Goal: Download file/media

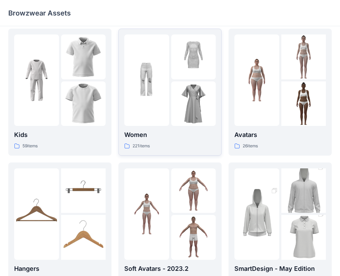
scroll to position [7, 0]
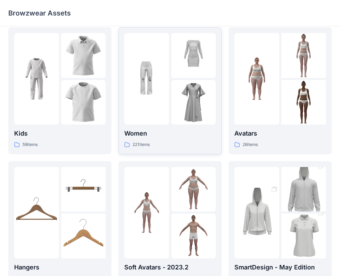
click at [184, 100] on img at bounding box center [193, 102] width 45 height 45
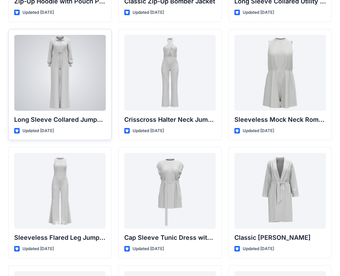
scroll to position [1423, 0]
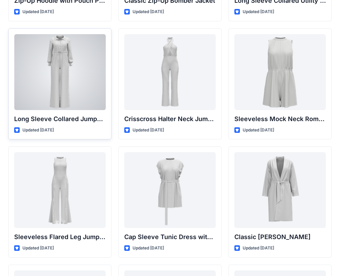
click at [69, 80] on div at bounding box center [59, 72] width 91 height 76
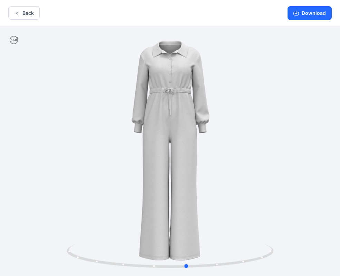
drag, startPoint x: 196, startPoint y: 176, endPoint x: 213, endPoint y: 190, distance: 21.8
click at [213, 190] on div at bounding box center [170, 151] width 340 height 251
click at [312, 16] on button "Download" at bounding box center [309, 13] width 44 height 14
click at [311, 14] on button "Download" at bounding box center [309, 13] width 44 height 14
click at [297, 13] on icon "button" at bounding box center [295, 12] width 3 height 3
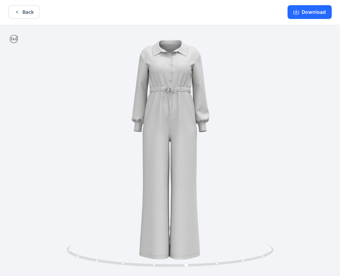
scroll to position [1, 0]
drag, startPoint x: 178, startPoint y: 80, endPoint x: 175, endPoint y: 109, distance: 28.8
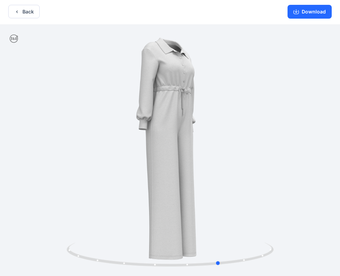
drag, startPoint x: 167, startPoint y: 83, endPoint x: 203, endPoint y: 121, distance: 51.9
click at [203, 121] on div at bounding box center [170, 150] width 340 height 251
drag, startPoint x: 171, startPoint y: 77, endPoint x: 167, endPoint y: 123, distance: 46.4
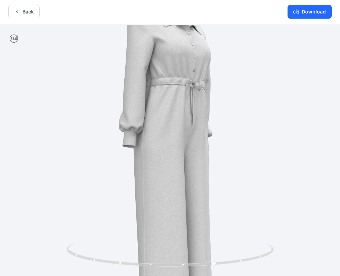
drag, startPoint x: 187, startPoint y: 74, endPoint x: 189, endPoint y: 135, distance: 61.4
click at [190, 135] on img at bounding box center [171, 179] width 397 height 397
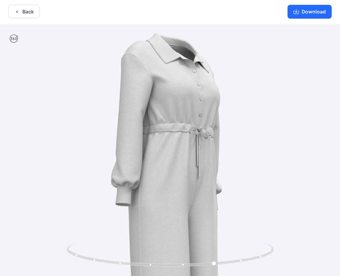
drag, startPoint x: 228, startPoint y: 132, endPoint x: 245, endPoint y: 131, distance: 16.9
click at [245, 131] on img at bounding box center [174, 244] width 471 height 471
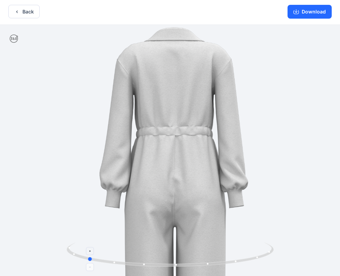
drag, startPoint x: 215, startPoint y: 264, endPoint x: 87, endPoint y: 248, distance: 129.3
click at [87, 248] on icon at bounding box center [171, 255] width 209 height 26
click at [305, 12] on button "Download" at bounding box center [309, 12] width 44 height 14
click at [24, 12] on button "Back" at bounding box center [23, 11] width 31 height 13
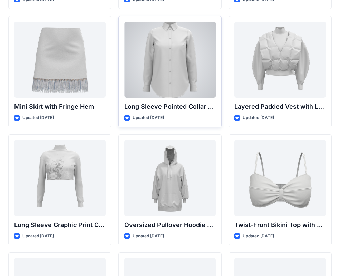
scroll to position [2022, 0]
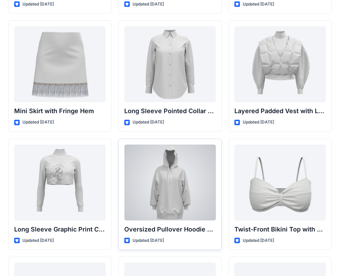
click at [186, 174] on div at bounding box center [169, 182] width 91 height 76
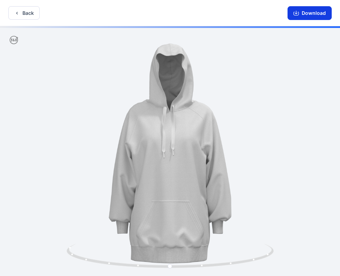
click at [306, 13] on button "Download" at bounding box center [309, 13] width 44 height 14
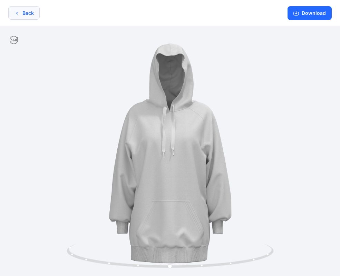
click at [25, 16] on button "Back" at bounding box center [23, 12] width 31 height 13
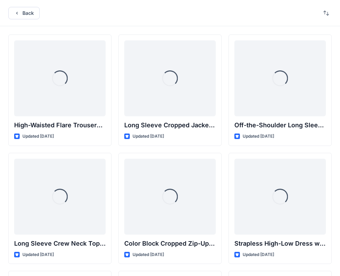
scroll to position [2022, 0]
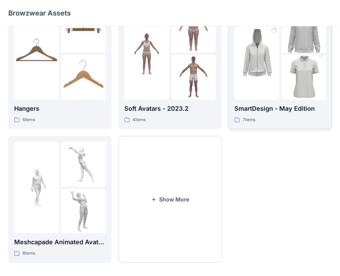
scroll to position [159, 0]
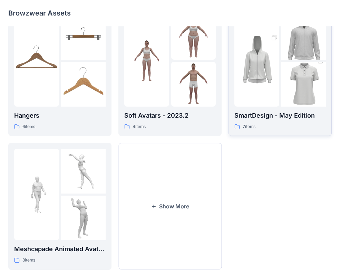
click at [279, 118] on p "SmartDesign - May Edition" at bounding box center [279, 116] width 91 height 10
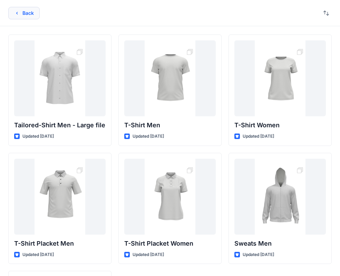
click at [27, 12] on button "Back" at bounding box center [23, 13] width 31 height 12
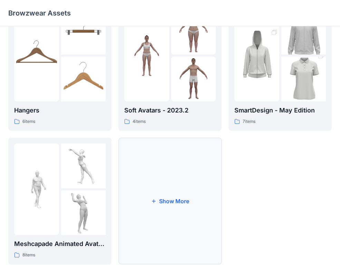
scroll to position [172, 0]
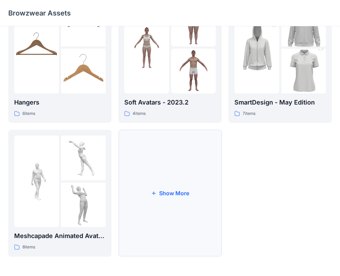
click at [172, 189] on button "Show More" at bounding box center [169, 193] width 103 height 127
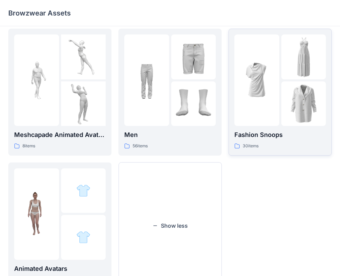
scroll to position [262, 0]
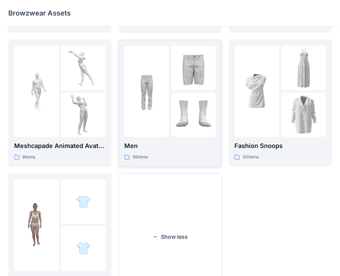
click at [150, 120] on div at bounding box center [146, 91] width 45 height 91
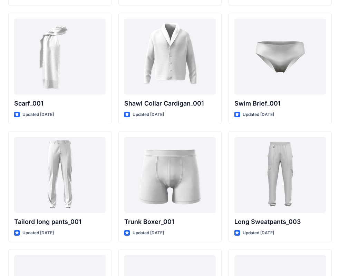
scroll to position [1599, 0]
